Goal: Task Accomplishment & Management: Manage account settings

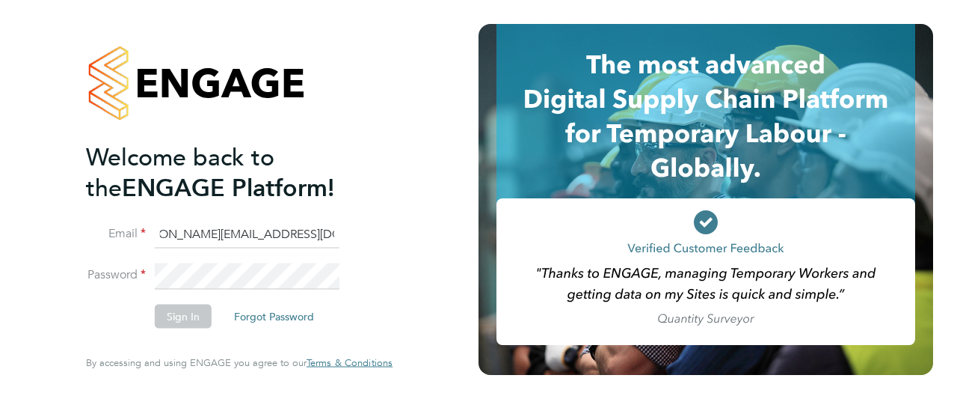
scroll to position [0, 39]
type input "[PERSON_NAME][EMAIL_ADDRESS][DOMAIN_NAME]"
click at [169, 320] on button "Sign In" at bounding box center [183, 316] width 57 height 24
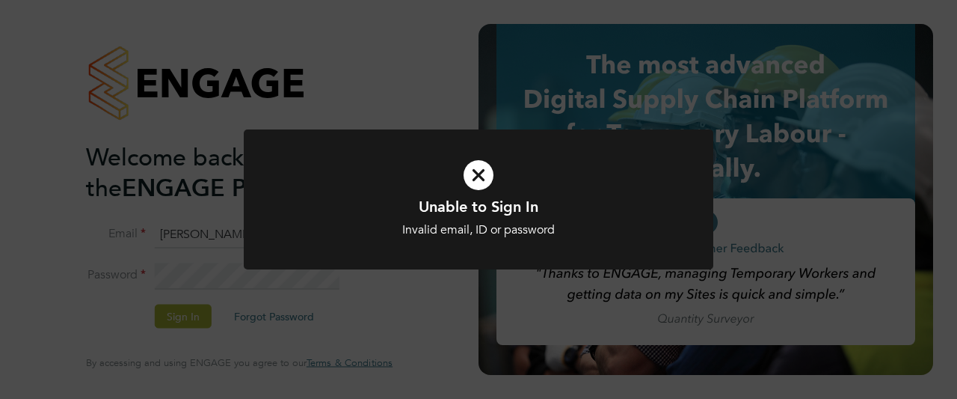
click at [485, 186] on icon at bounding box center [478, 175] width 389 height 58
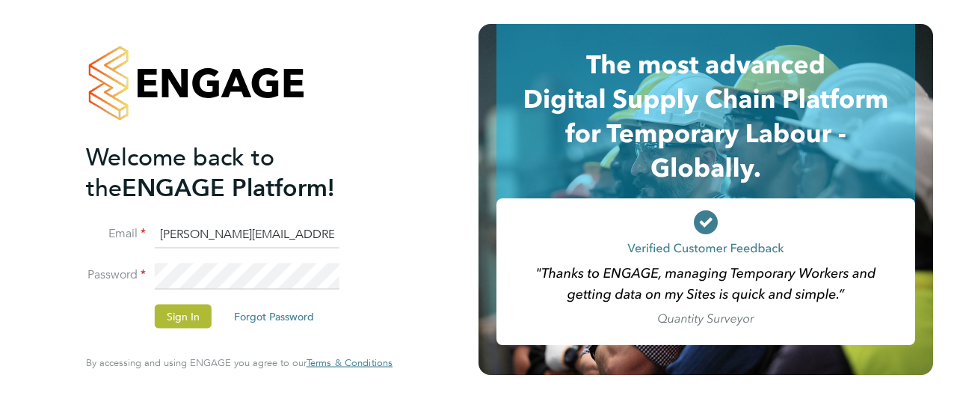
drag, startPoint x: 188, startPoint y: 291, endPoint x: 411, endPoint y: 285, distance: 223.0
click at [411, 285] on div "Welcome back to the ENGAGE Platform! Email [PERSON_NAME][EMAIL_ADDRESS][DOMAIN_…" at bounding box center [239, 199] width 367 height 399
click at [178, 312] on button "Sign In" at bounding box center [183, 316] width 57 height 24
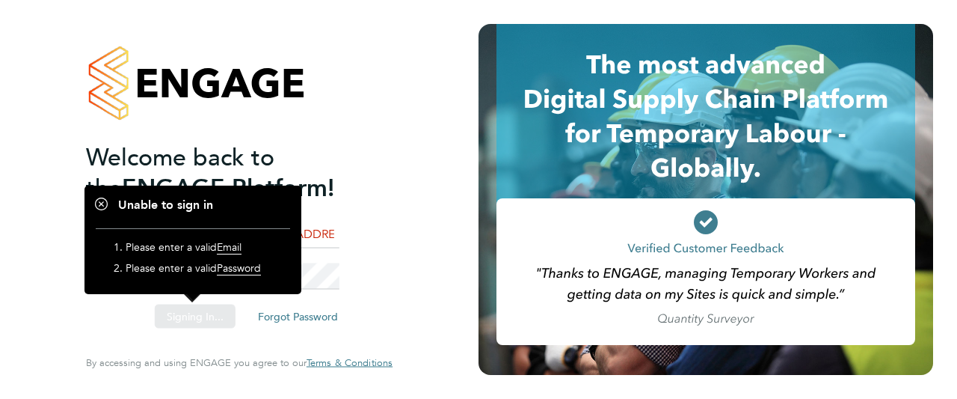
click at [178, 312] on div "Sorry, we are having problems connecting to our services." at bounding box center [239, 199] width 479 height 399
click at [390, 253] on div "Sorry, we are having problems connecting to our services." at bounding box center [239, 199] width 479 height 399
click at [383, 234] on div "Welcome back to the ENGAGE Platform! Email [PERSON_NAME][EMAIL_ADDRESS][DOMAIN_…" at bounding box center [239, 196] width 307 height 345
click at [223, 272] on span "Password" at bounding box center [239, 268] width 44 height 14
click at [241, 269] on span "Password" at bounding box center [239, 268] width 44 height 14
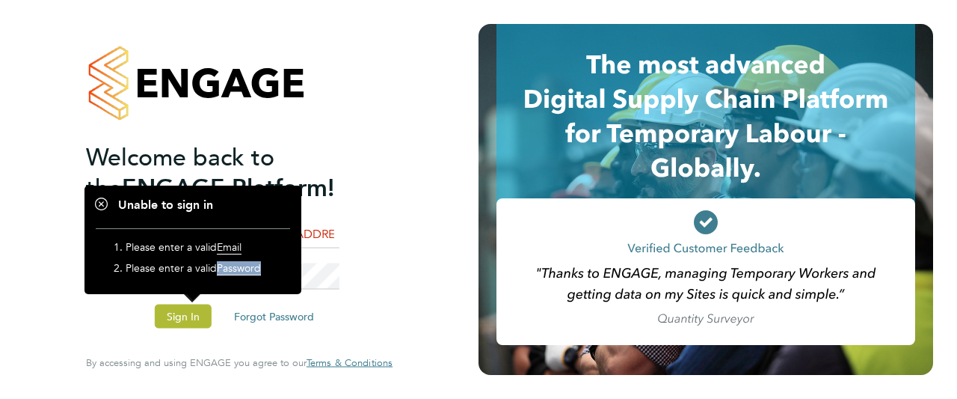
click at [241, 269] on span "Password" at bounding box center [239, 268] width 44 height 14
drag, startPoint x: 230, startPoint y: 234, endPoint x: 304, endPoint y: 192, distance: 85.1
click at [235, 229] on ol "Please enter a valid Email Please enter a valid Password" at bounding box center [193, 255] width 194 height 54
drag, startPoint x: 364, startPoint y: 111, endPoint x: 378, endPoint y: 99, distance: 18.0
click at [371, 104] on div at bounding box center [239, 82] width 307 height 117
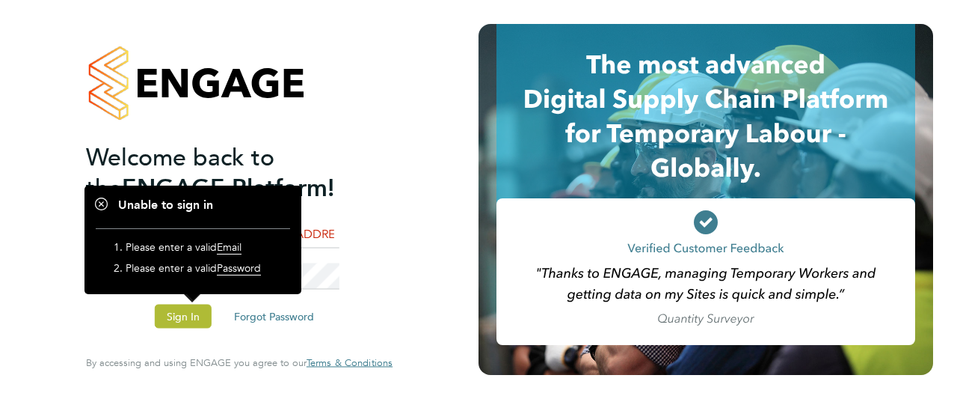
click at [100, 197] on h1 "Unable to sign in" at bounding box center [193, 205] width 194 height 16
click at [103, 206] on h1 "Unable to sign in" at bounding box center [193, 205] width 194 height 16
